Goal: Find specific page/section

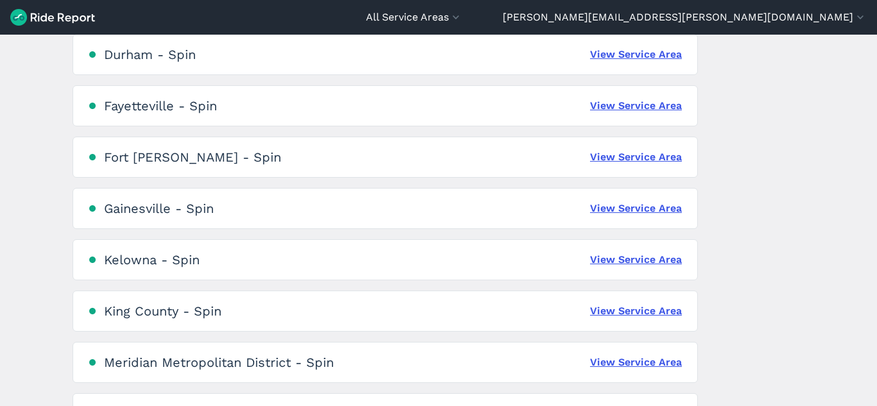
scroll to position [503, 0]
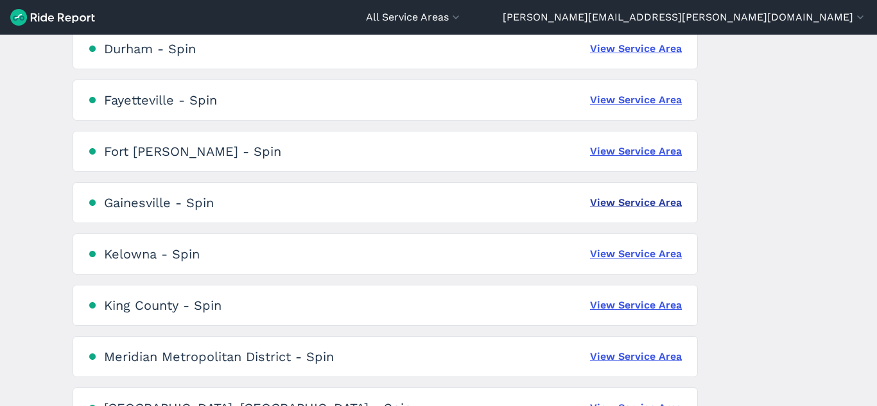
click at [619, 196] on link "View Service Area" at bounding box center [636, 202] width 92 height 15
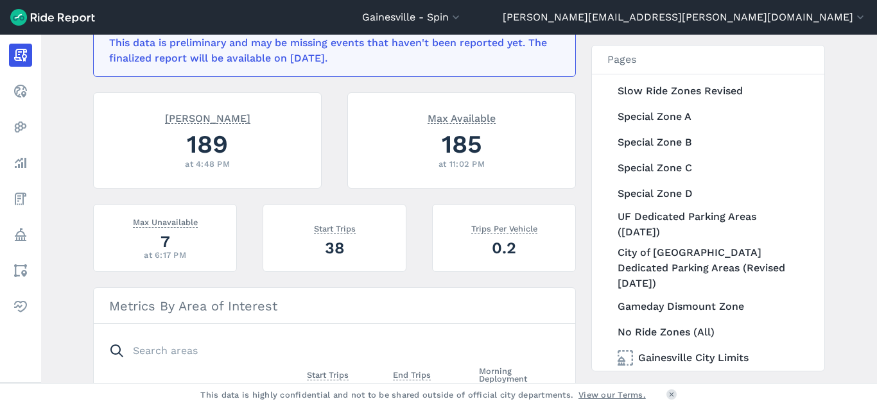
scroll to position [168, 0]
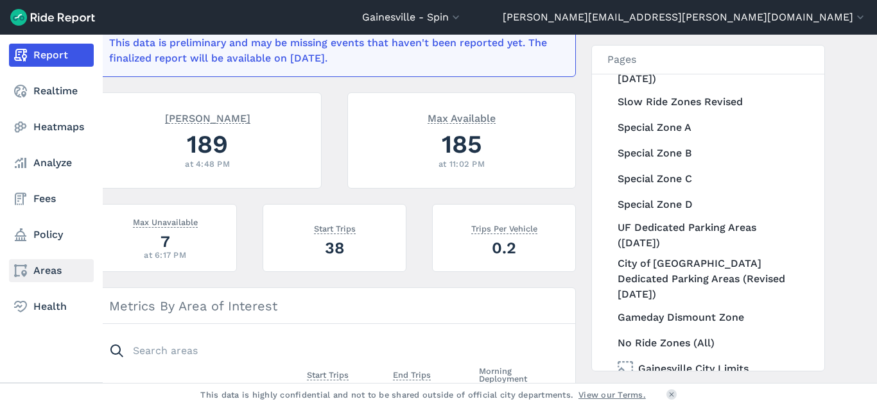
click at [43, 268] on link "Areas" at bounding box center [51, 270] width 85 height 23
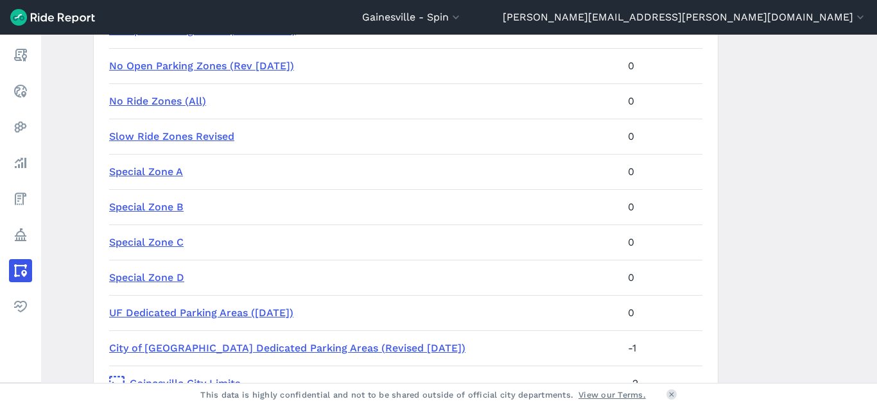
scroll to position [261, 0]
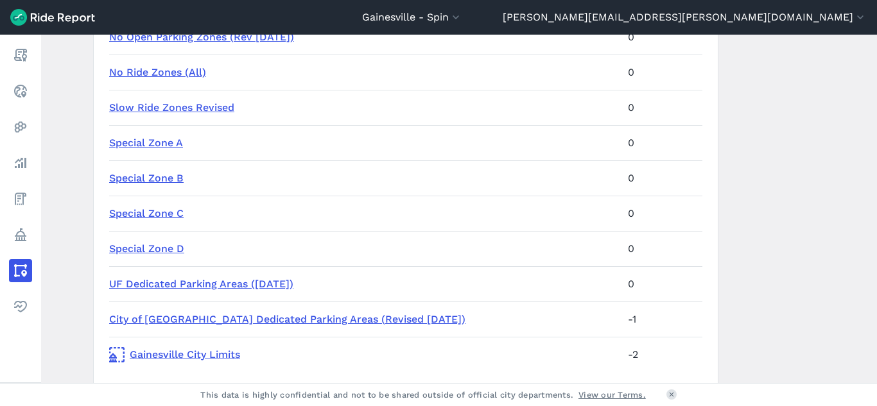
click at [293, 279] on link "UF Dedicated Parking Areas ([DATE])" at bounding box center [201, 284] width 184 height 12
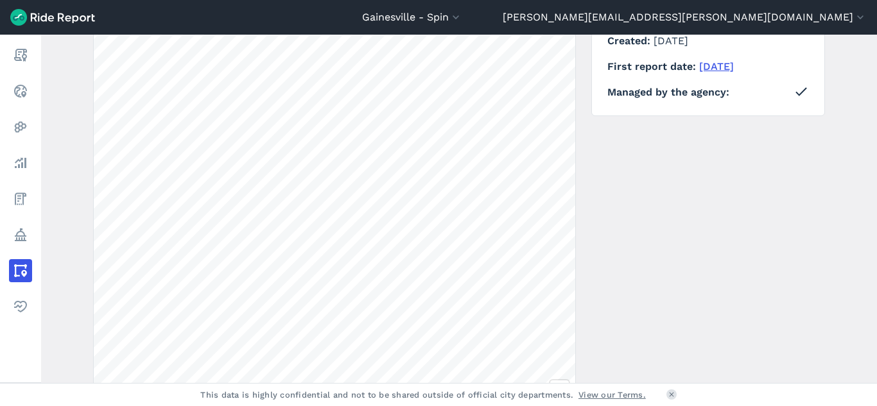
scroll to position [172, 0]
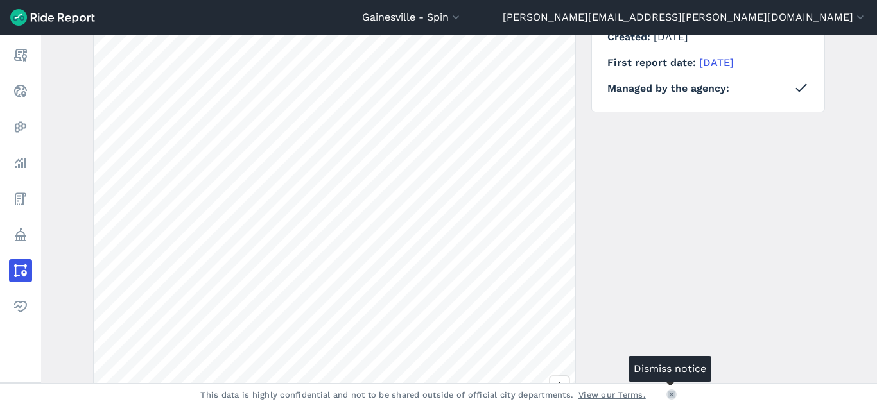
click at [670, 396] on icon at bounding box center [672, 395] width 8 height 8
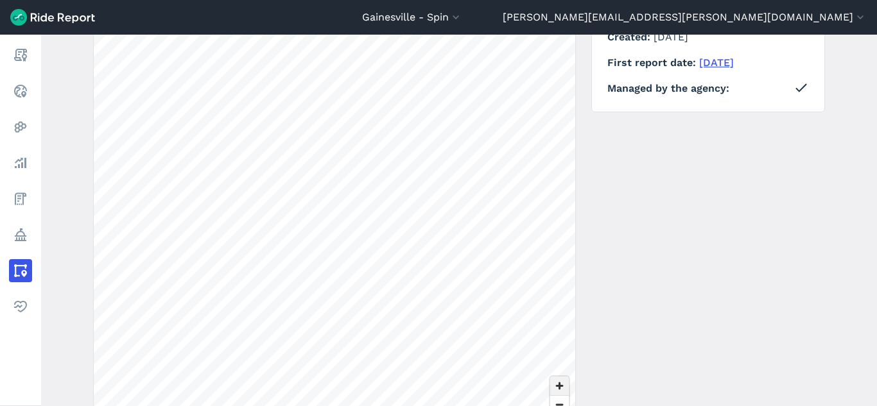
click at [558, 385] on span "Zoom in" at bounding box center [559, 386] width 19 height 19
